Goal: Information Seeking & Learning: Learn about a topic

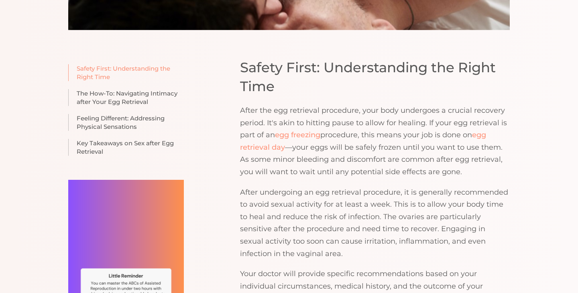
scroll to position [553, 0]
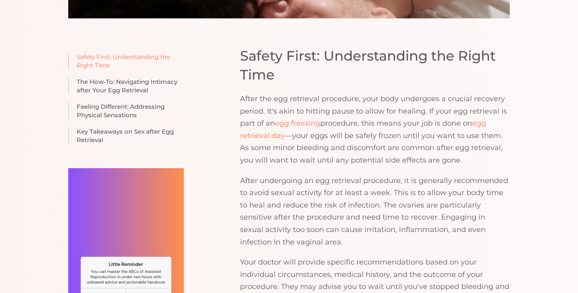
click at [244, 56] on h2 "Safety First: Understanding the Right Time" at bounding box center [375, 66] width 270 height 38
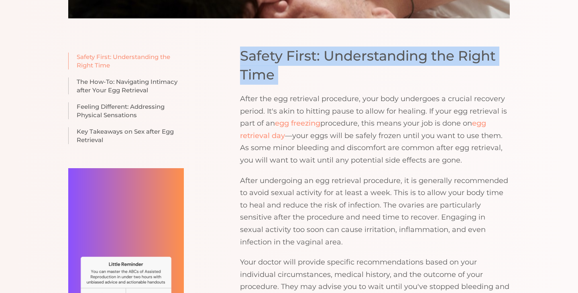
click at [244, 56] on h2 "Safety First: Understanding the Right Time" at bounding box center [375, 66] width 270 height 38
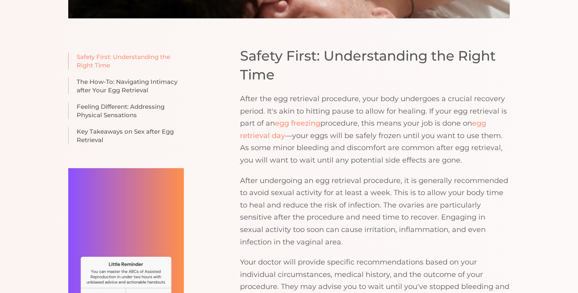
click at [244, 56] on h2 "Safety First: Understanding the Right Time" at bounding box center [375, 66] width 270 height 38
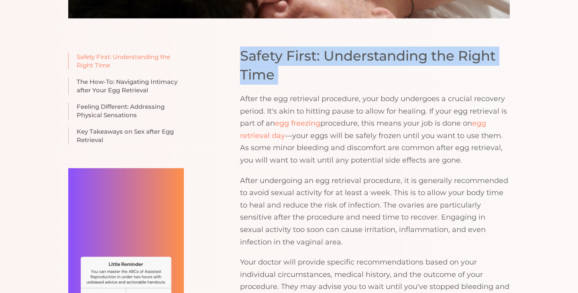
click at [244, 56] on h2 "Safety First: Understanding the Right Time" at bounding box center [375, 66] width 270 height 38
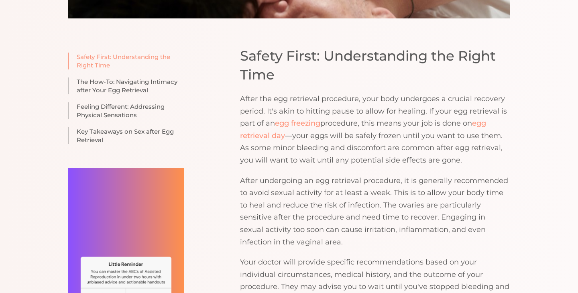
click at [244, 56] on h2 "Safety First: Understanding the Right Time" at bounding box center [375, 66] width 270 height 38
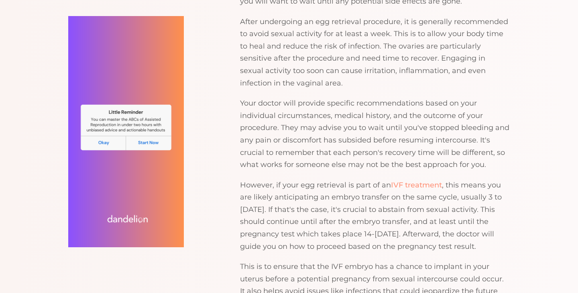
scroll to position [714, 0]
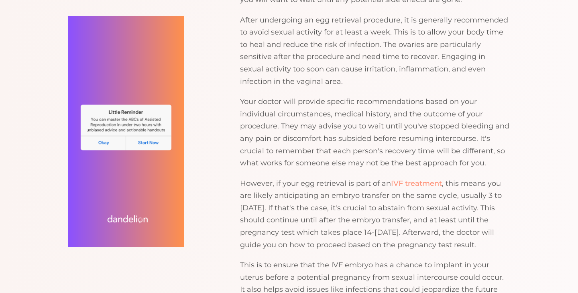
click at [510, 113] on p "Your doctor will provide specific recommendations based on your individual circ…" at bounding box center [375, 133] width 270 height 74
click at [506, 132] on p "Your doctor will provide specific recommendations based on your individual circ…" at bounding box center [375, 133] width 270 height 74
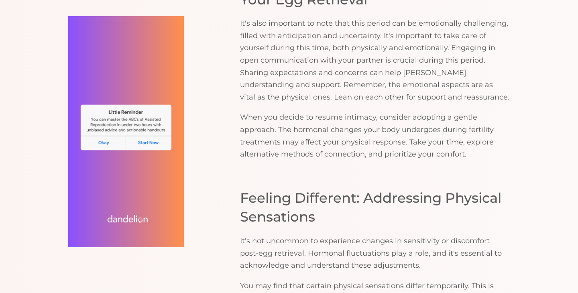
scroll to position [1137, 0]
